Goal: Transaction & Acquisition: Download file/media

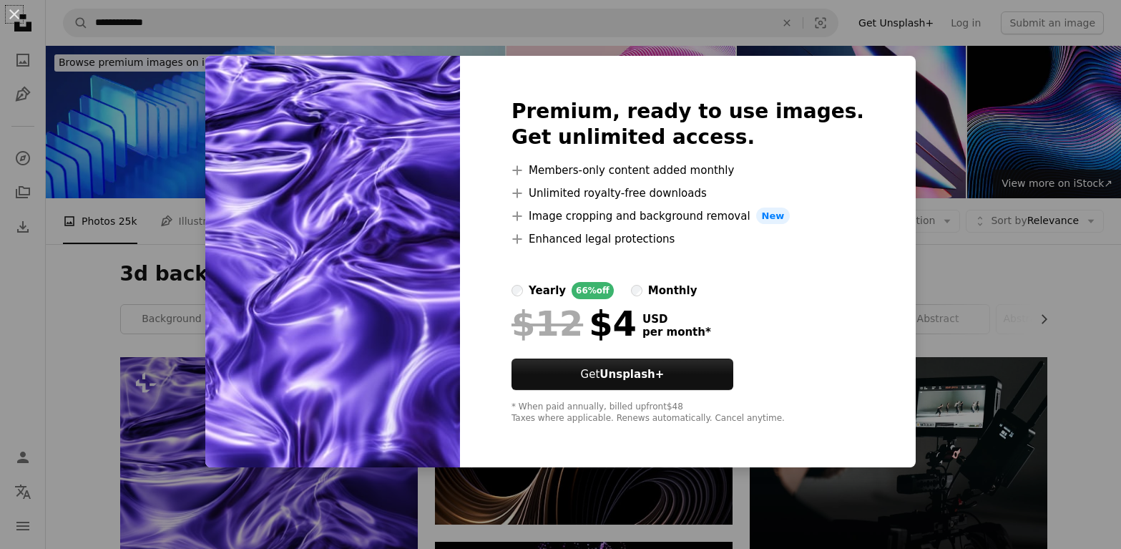
scroll to position [365, 0]
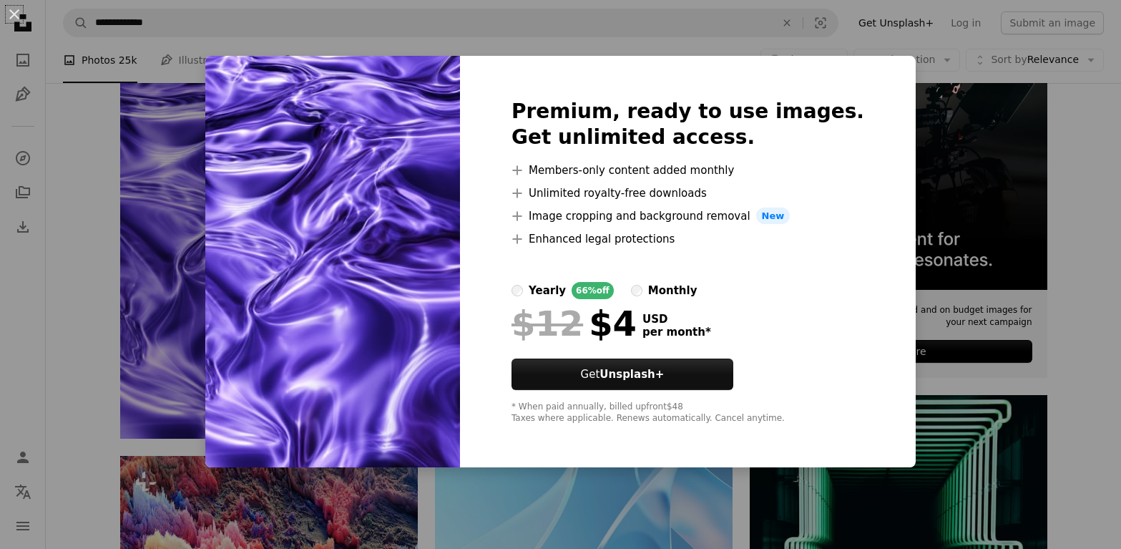
click at [332, 337] on img at bounding box center [332, 262] width 255 height 412
click at [325, 156] on img at bounding box center [332, 262] width 255 height 412
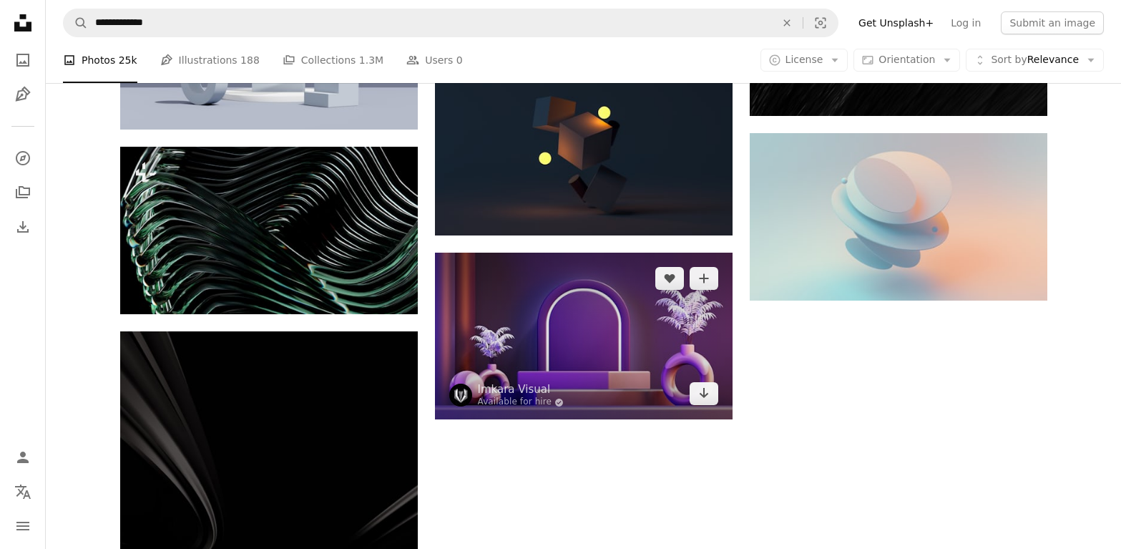
scroll to position [1606, 0]
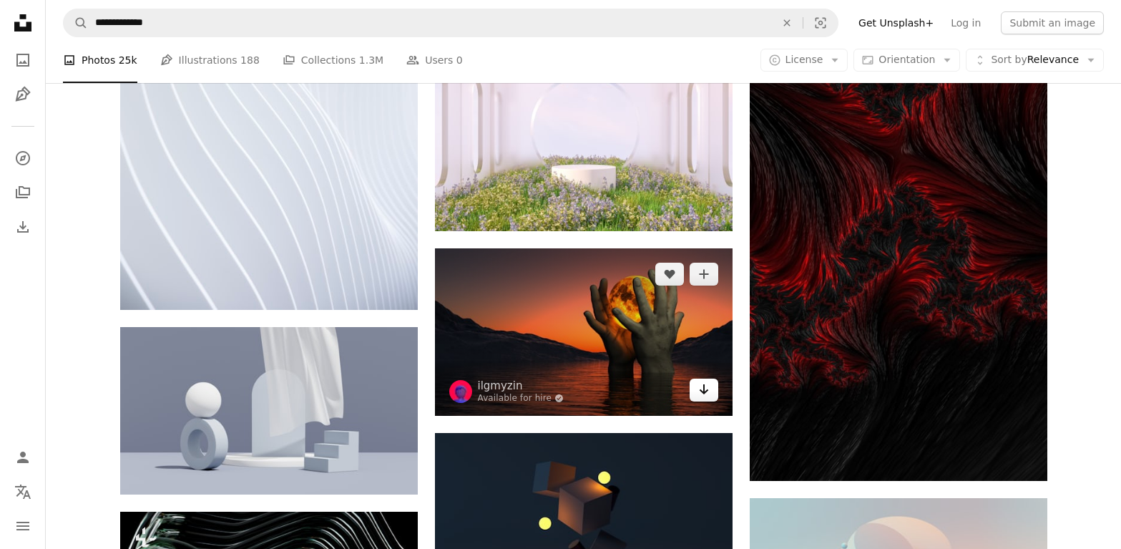
click at [706, 394] on icon "Arrow pointing down" at bounding box center [703, 389] width 11 height 17
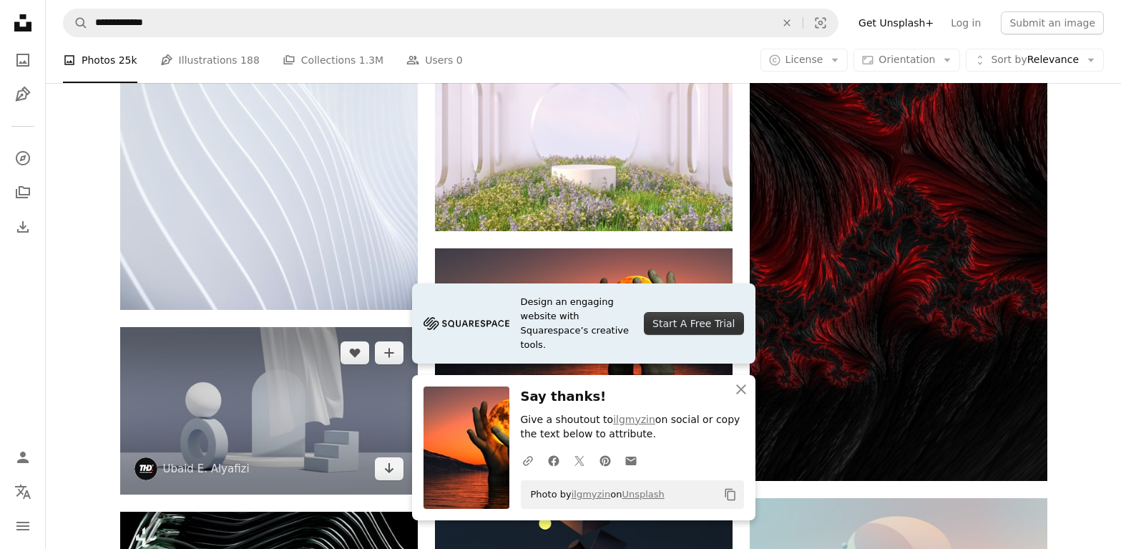
click at [349, 392] on img at bounding box center [269, 410] width 298 height 167
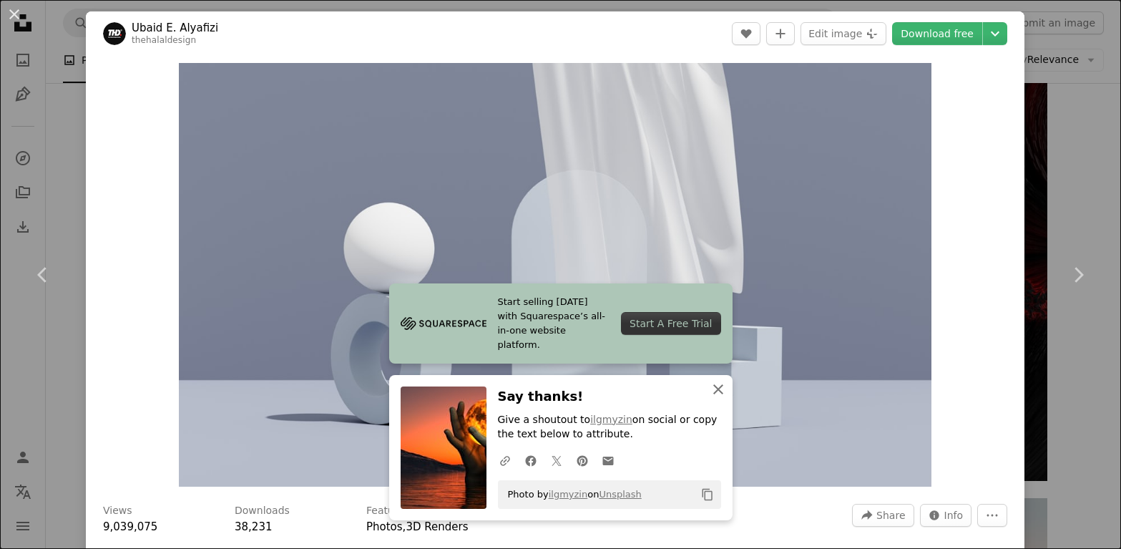
click at [720, 387] on icon "button" at bounding box center [718, 389] width 10 height 10
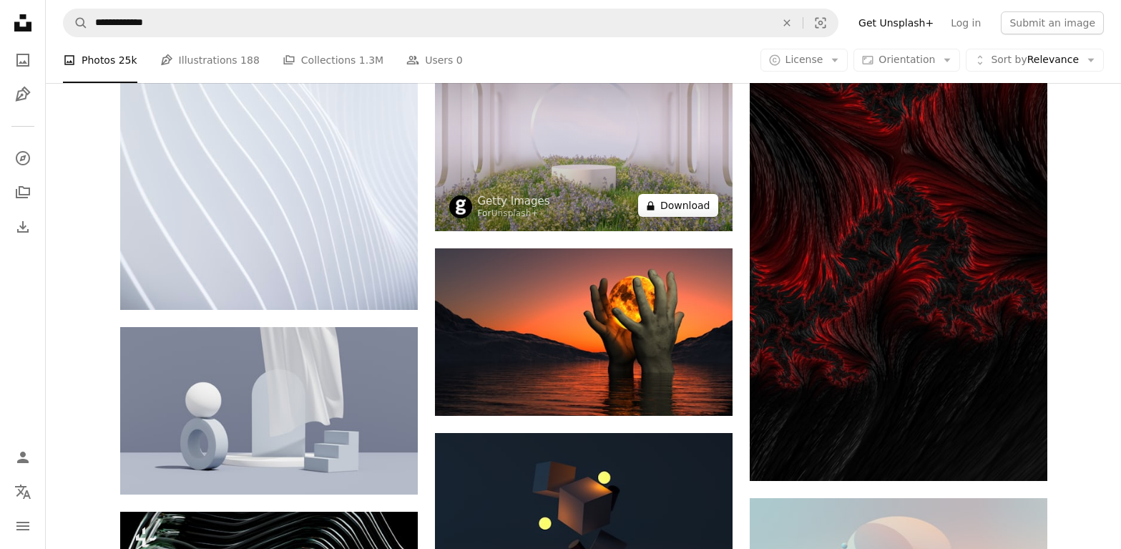
click at [678, 207] on button "A lock Download" at bounding box center [678, 205] width 80 height 23
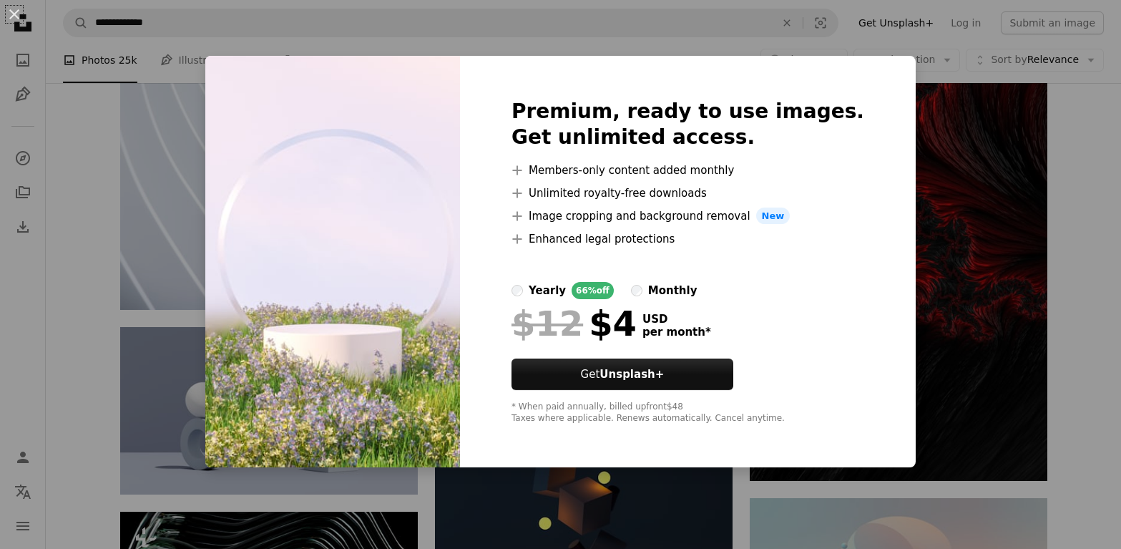
click at [190, 208] on div "An X shape Premium, ready to use images. Get unlimited access. A plus sign Memb…" at bounding box center [560, 274] width 1121 height 549
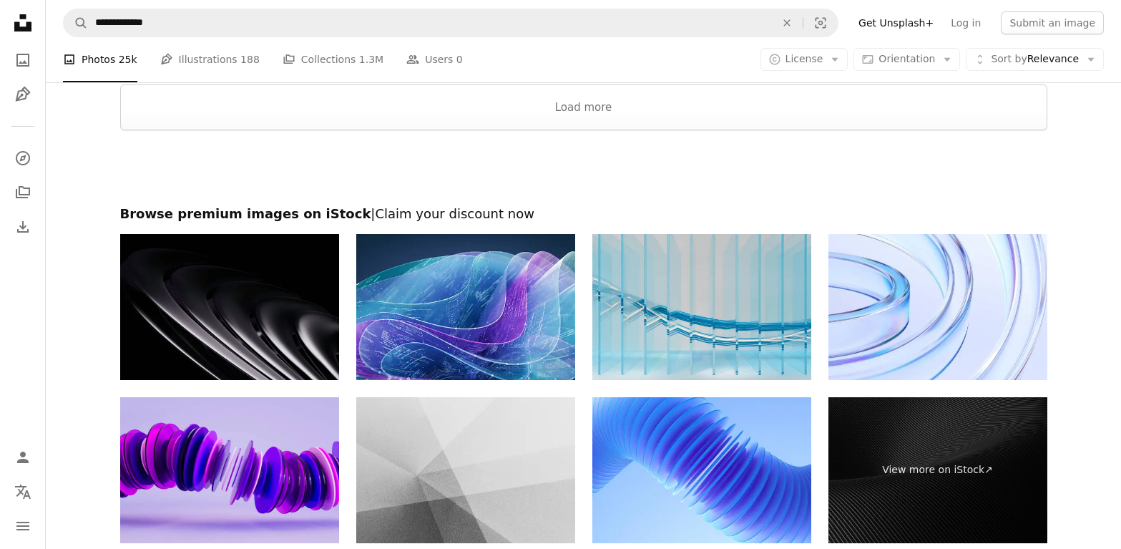
scroll to position [5011, 0]
